Goal: Task Accomplishment & Management: Use online tool/utility

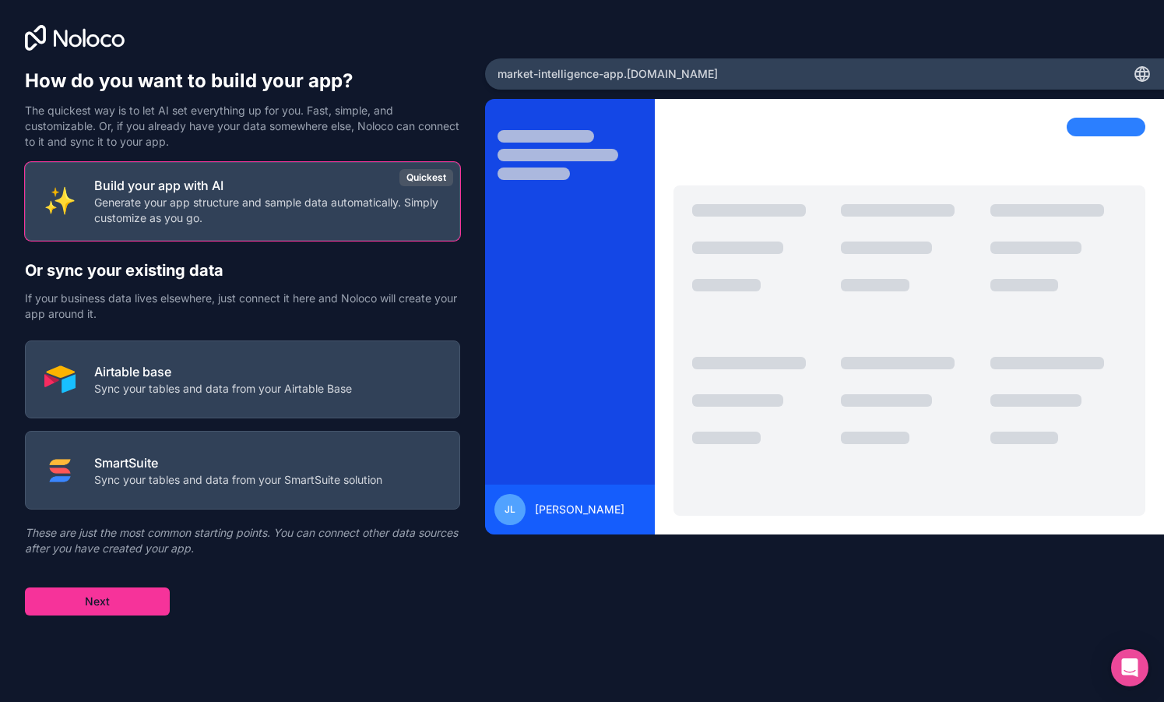
click at [291, 376] on p "Airtable base" at bounding box center [223, 371] width 258 height 19
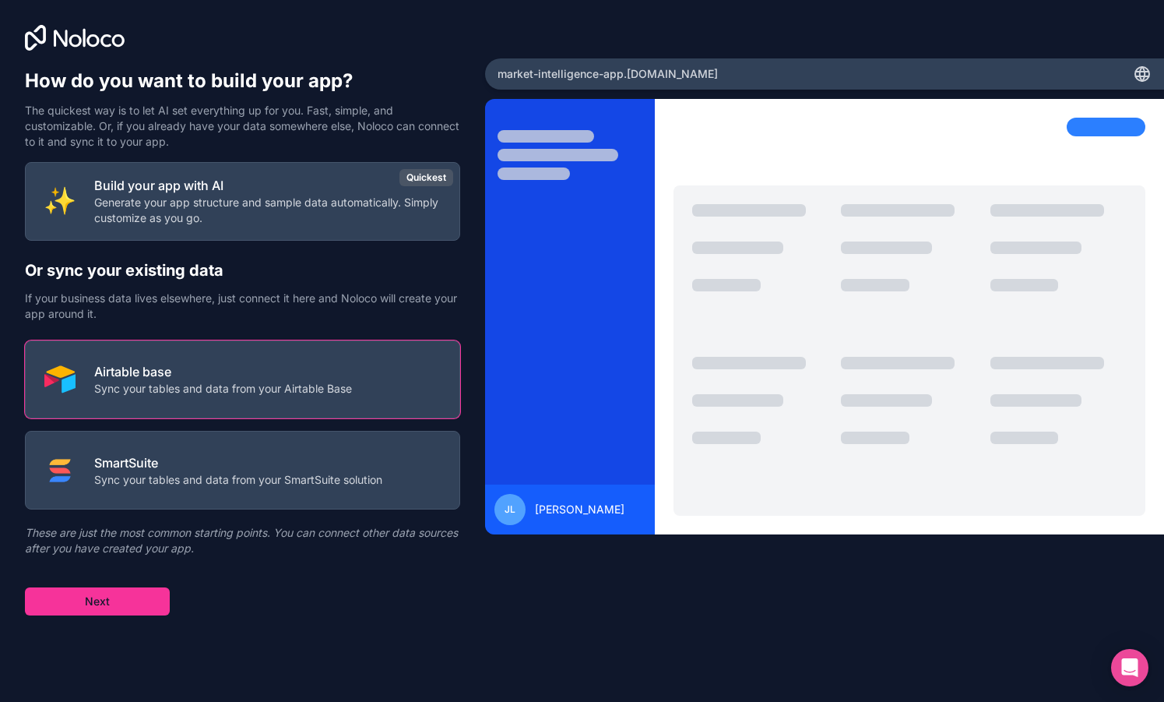
click at [153, 596] on button "Next" at bounding box center [97, 601] width 145 height 28
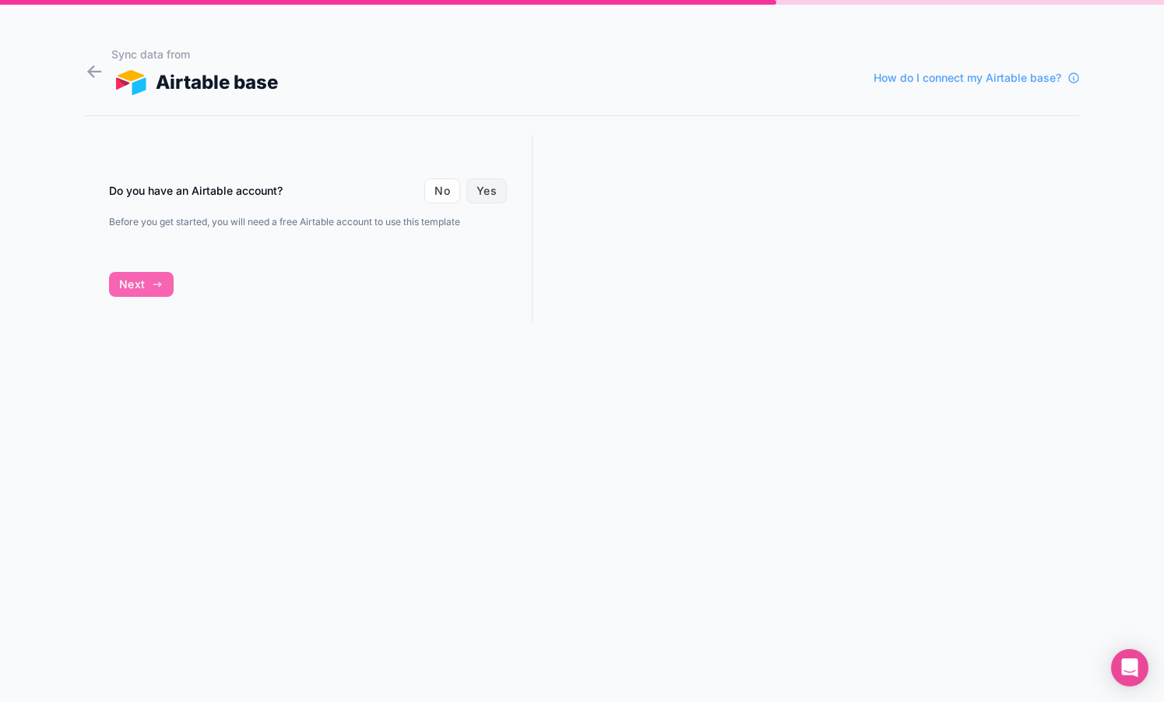
click at [484, 191] on button "Yes" at bounding box center [486, 190] width 40 height 25
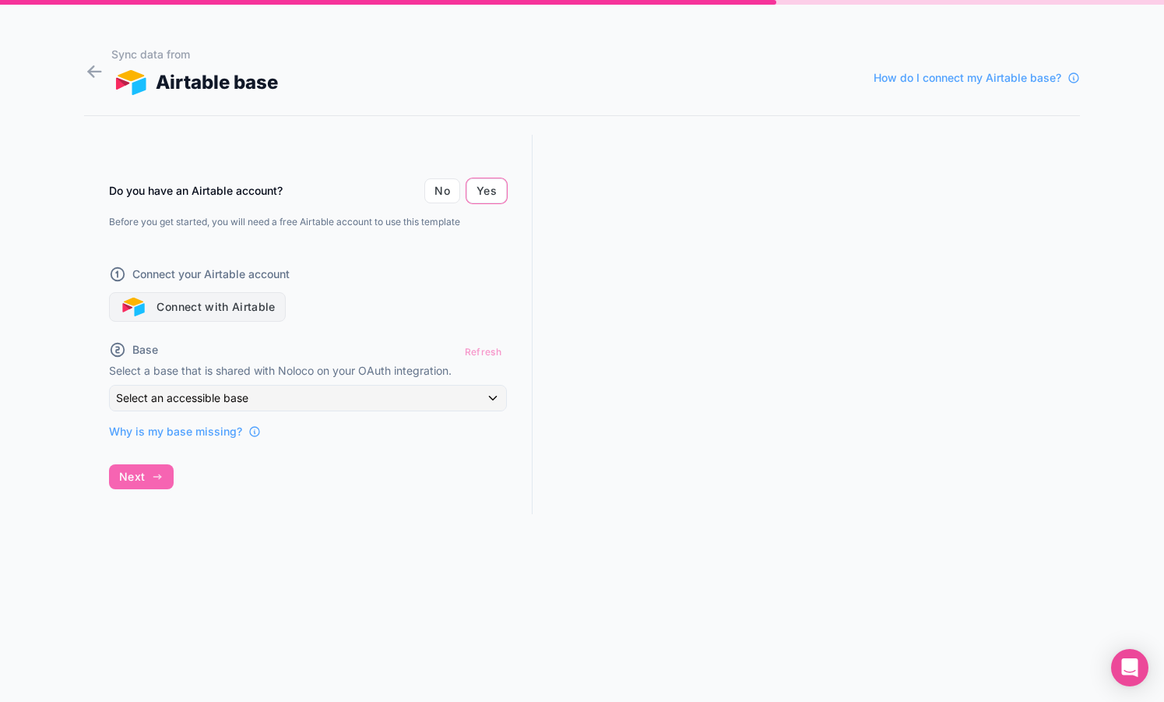
click at [223, 307] on button "Connect with Airtable" at bounding box center [197, 307] width 177 height 30
click at [148, 477] on div "Do you have an Airtable account? No Yes Before you get started, you will need a…" at bounding box center [308, 339] width 449 height 408
click at [233, 314] on button "Connect with Airtable" at bounding box center [197, 307] width 177 height 30
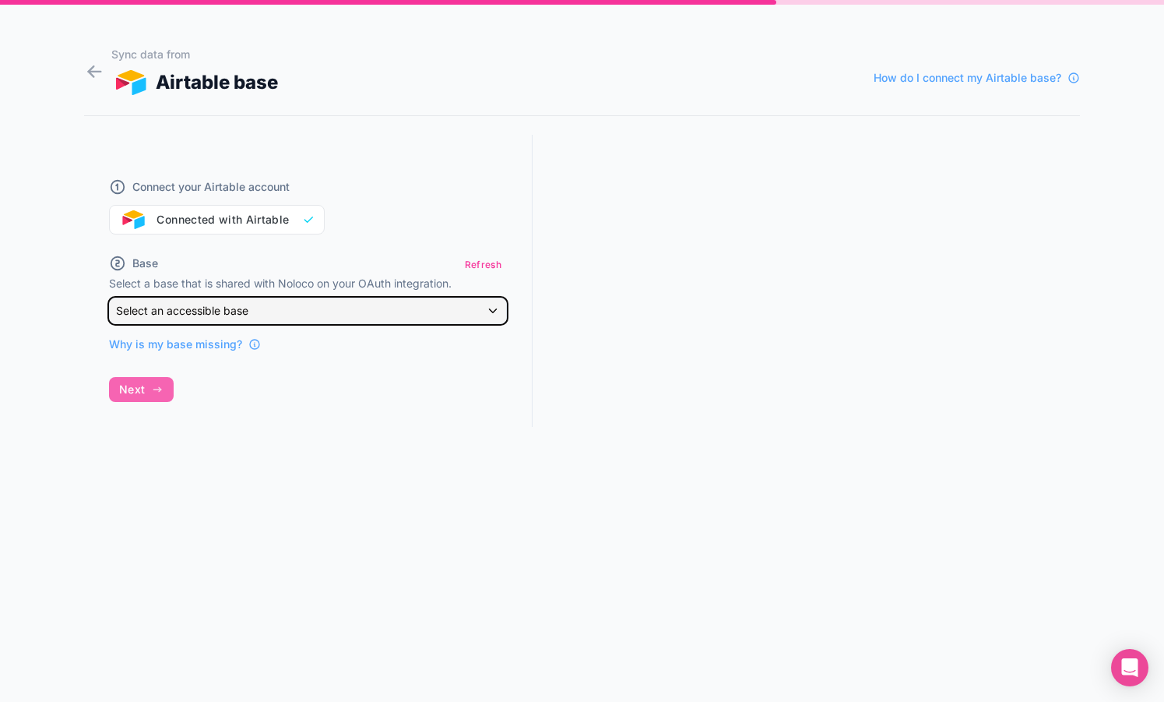
click at [492, 310] on div "Select an accessible base" at bounding box center [308, 310] width 396 height 25
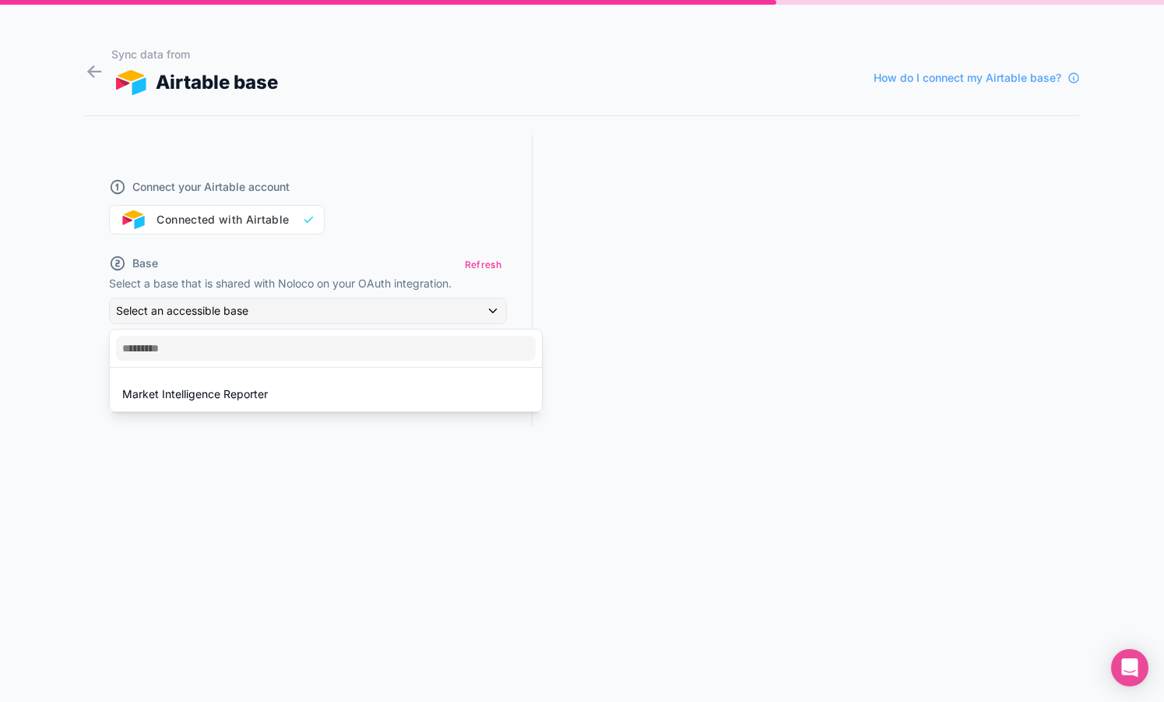
click at [357, 390] on div "Market Intelligence Reporter" at bounding box center [325, 394] width 407 height 19
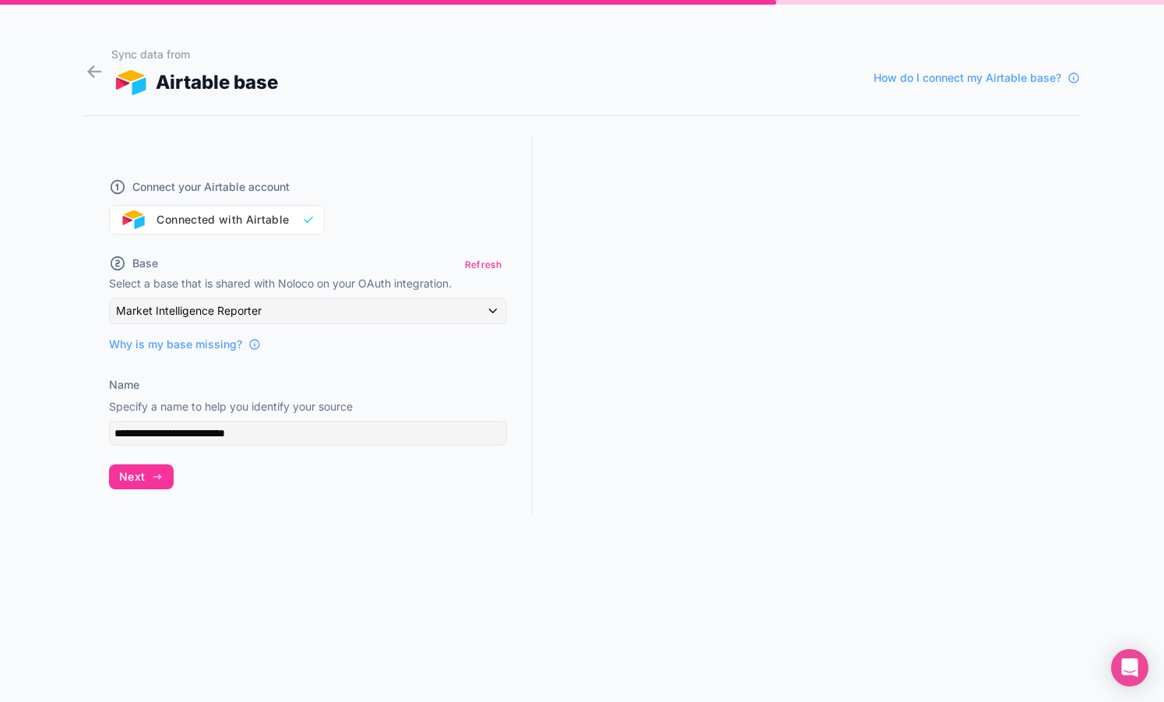
click at [146, 469] on button "Next" at bounding box center [141, 476] width 65 height 25
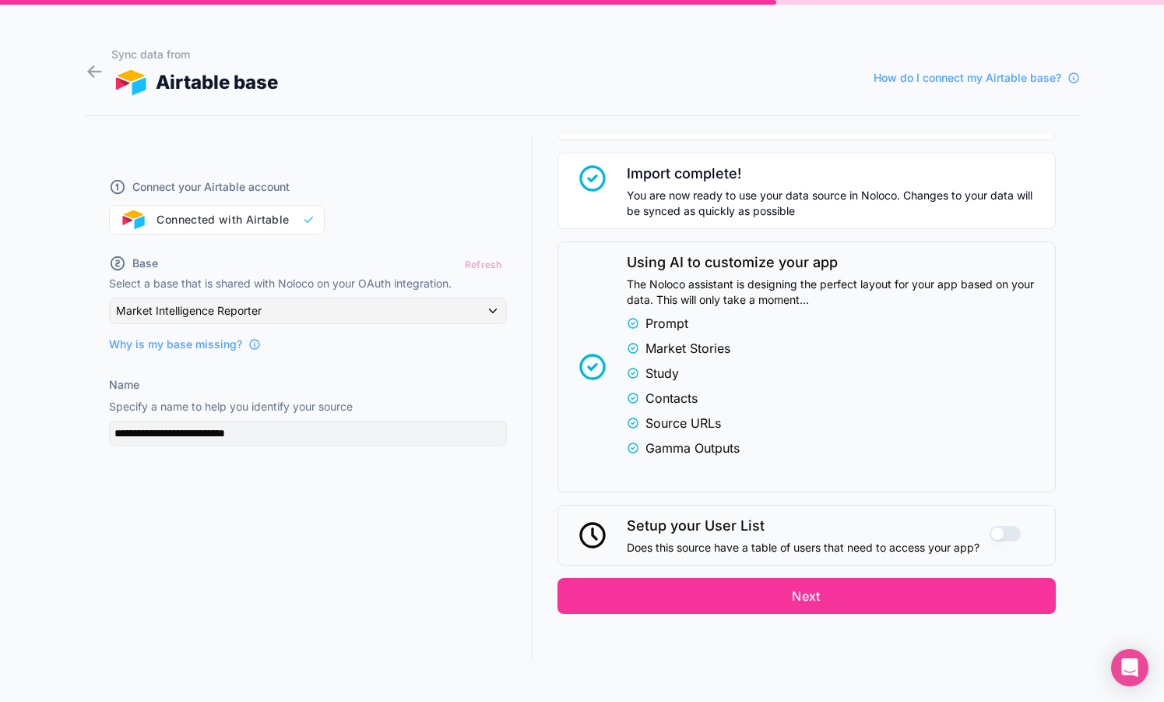
scroll to position [254, 0]
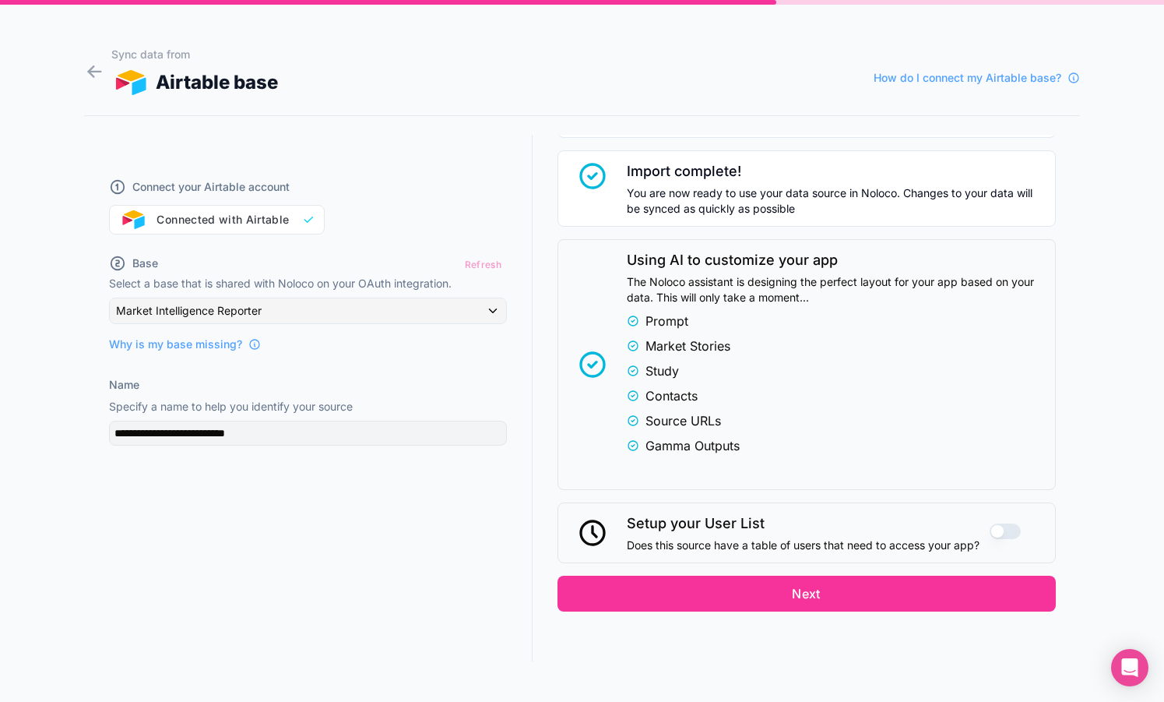
click at [941, 596] on button "Next" at bounding box center [807, 593] width 498 height 36
